Goal: Complete application form

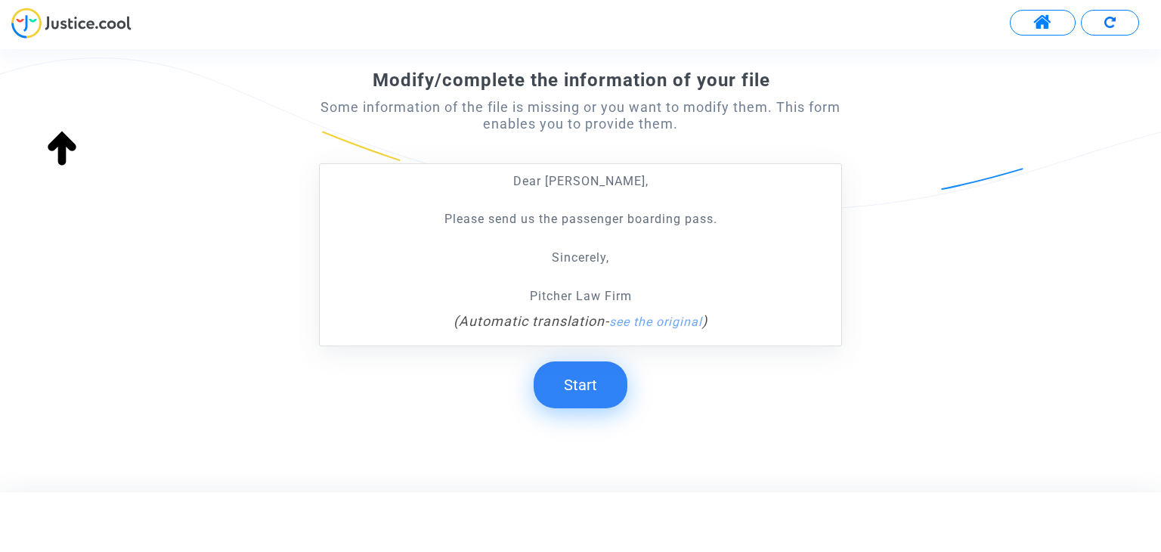
scroll to position [255, 0]
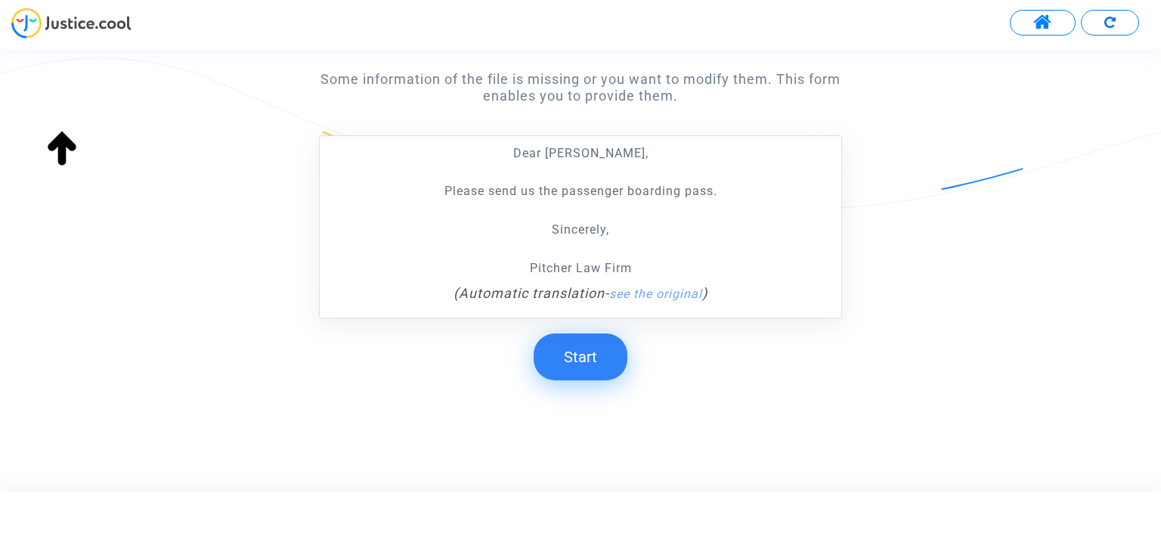
click at [605, 352] on button "Start" at bounding box center [581, 356] width 94 height 47
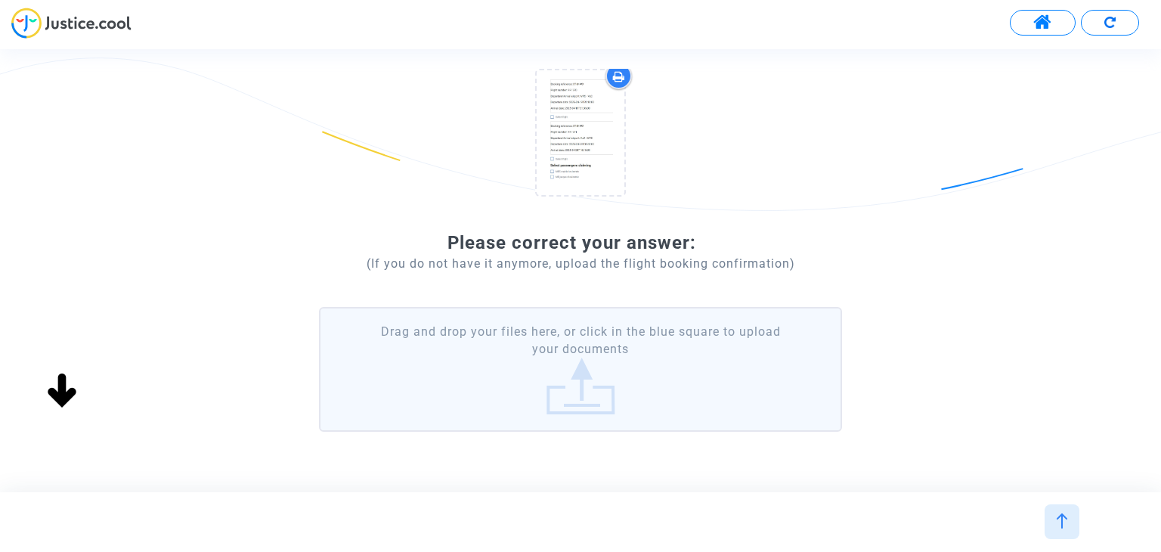
scroll to position [227, 0]
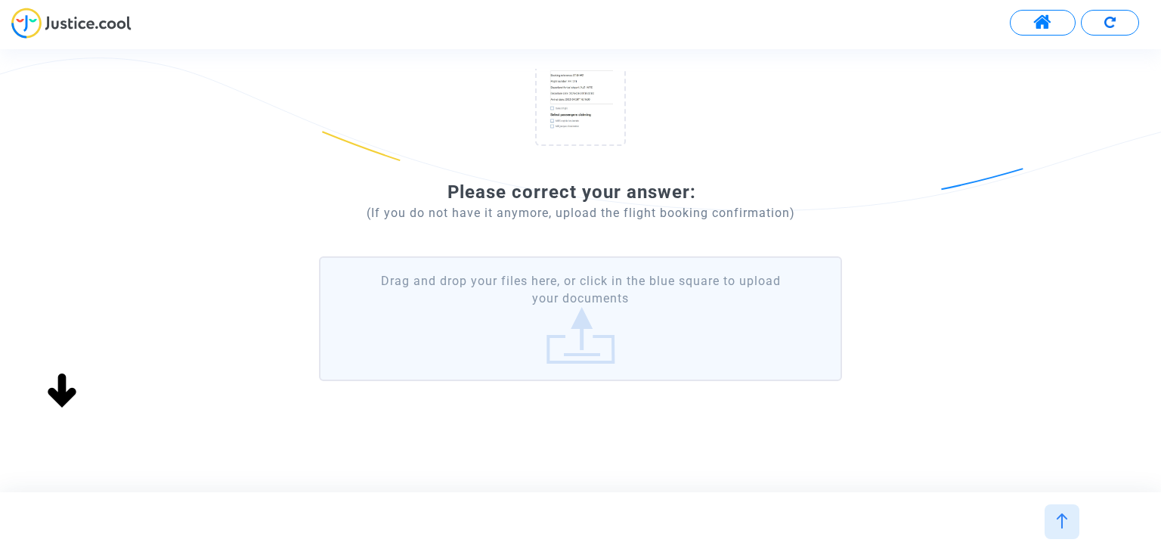
click at [593, 318] on label "Drag and drop your files here, or click in the blue square to upload your docum…" at bounding box center [580, 318] width 522 height 125
click at [0, 0] on input "Drag and drop your files here, or click in the blue square to upload your docum…" at bounding box center [0, 0] width 0 height 0
click at [620, 319] on label "Drag and drop your files here, or click in the blue square to upload your docum…" at bounding box center [580, 318] width 522 height 125
click at [0, 0] on input "Drag and drop your files here, or click in the blue square to upload your docum…" at bounding box center [0, 0] width 0 height 0
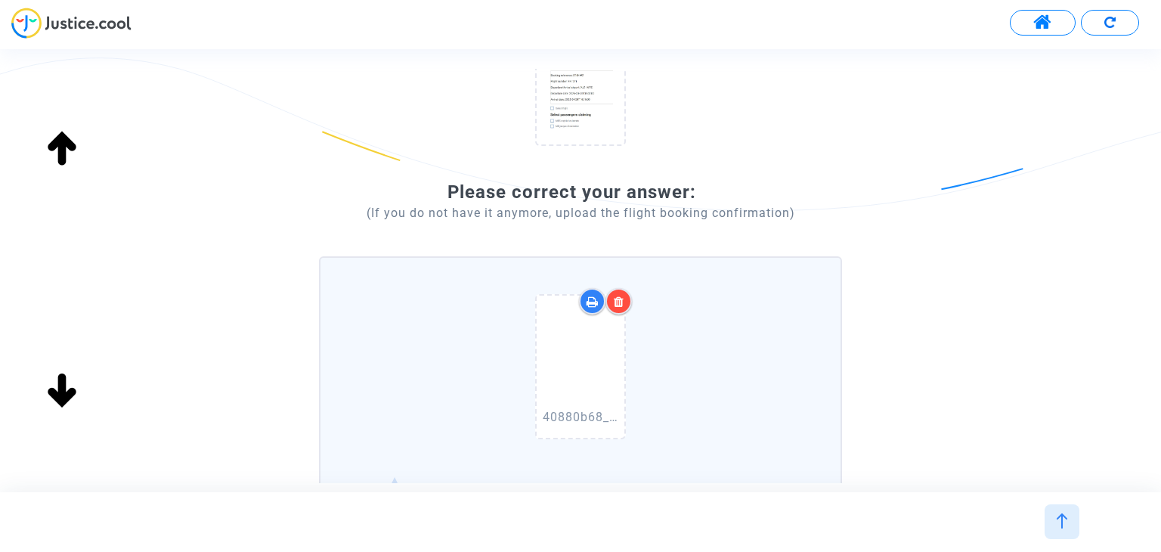
scroll to position [466, 0]
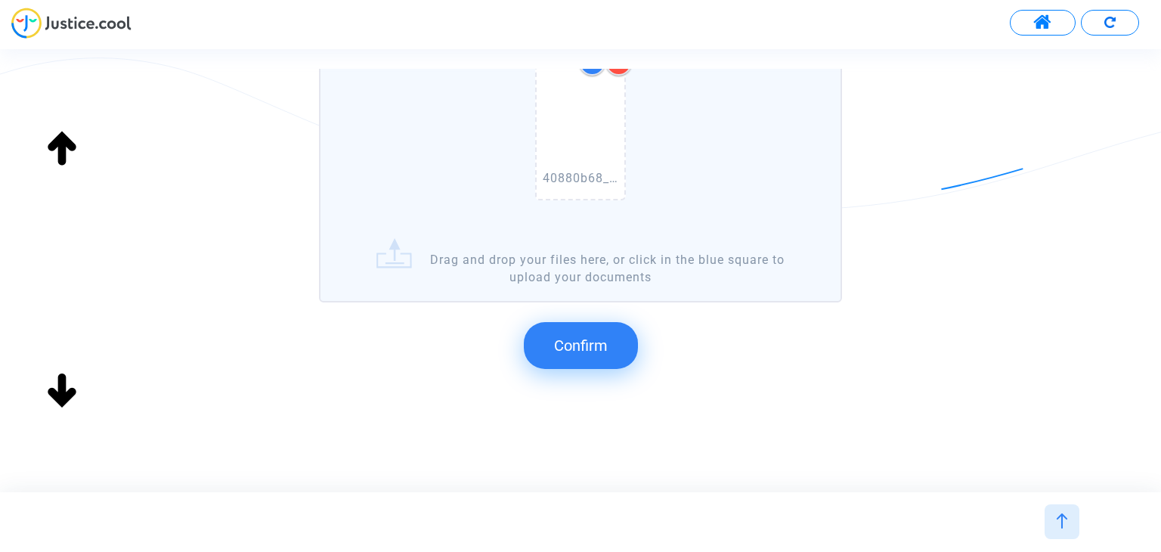
click at [596, 356] on button "Confirm" at bounding box center [581, 345] width 114 height 47
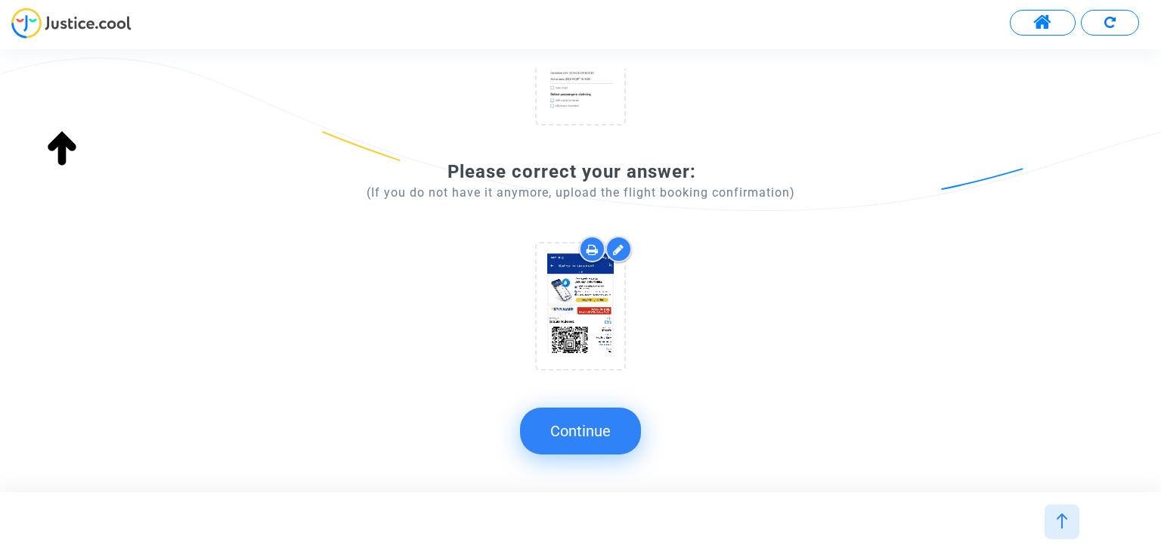
click at [599, 445] on button "Continue" at bounding box center [580, 430] width 121 height 47
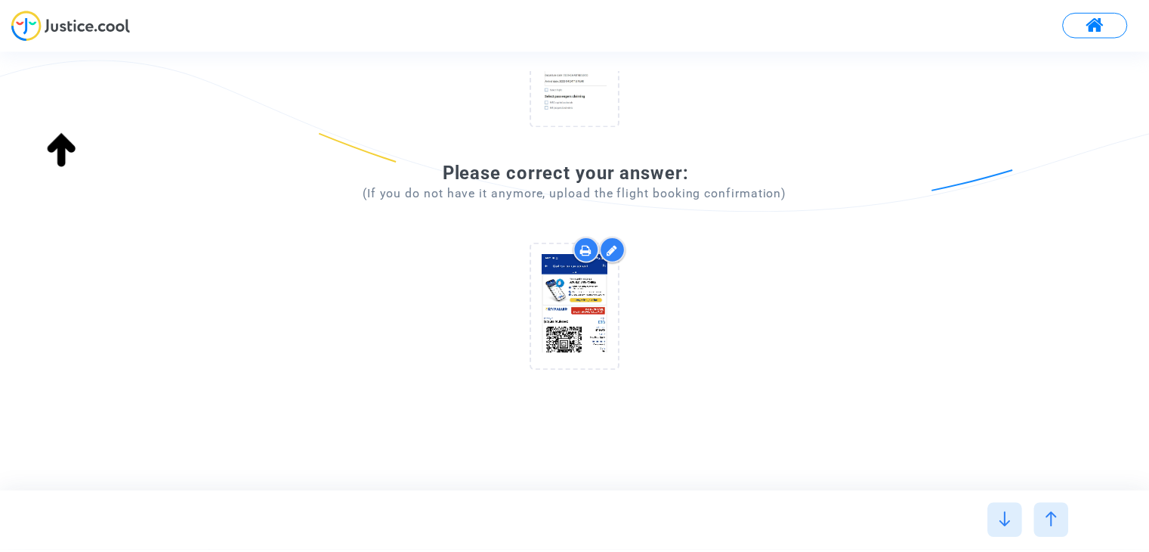
scroll to position [0, 0]
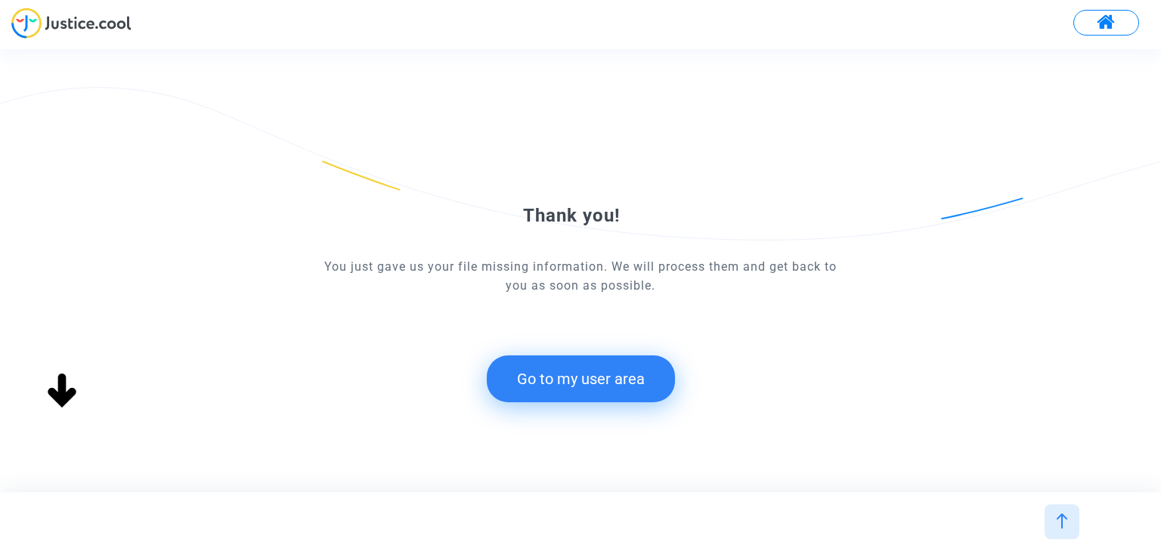
click at [611, 385] on button "Go to my user area" at bounding box center [581, 378] width 188 height 47
